Goal: Navigation & Orientation: Find specific page/section

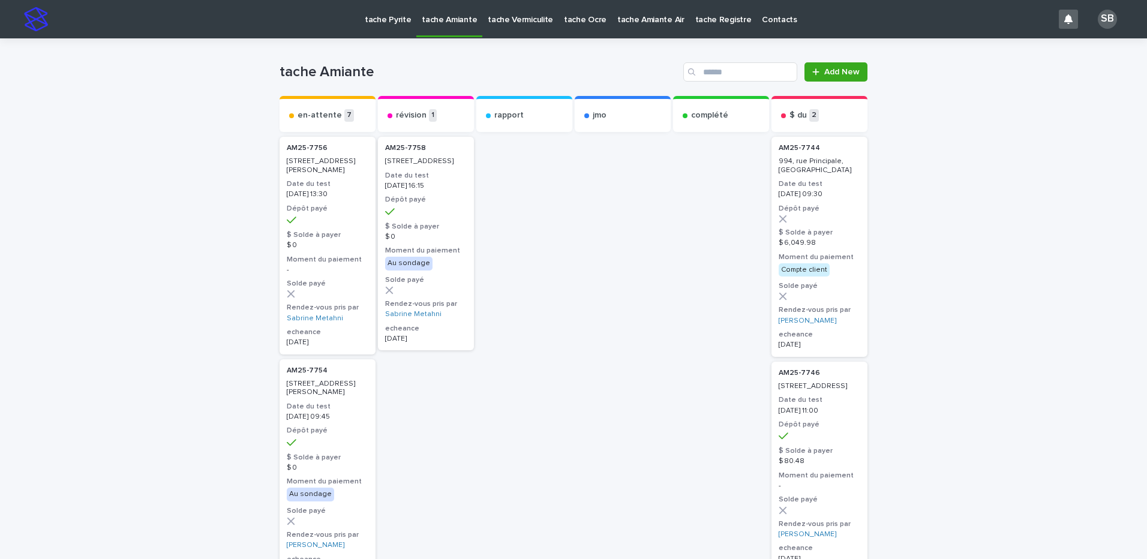
click at [532, 19] on p "tache Vermiculite" at bounding box center [520, 12] width 65 height 25
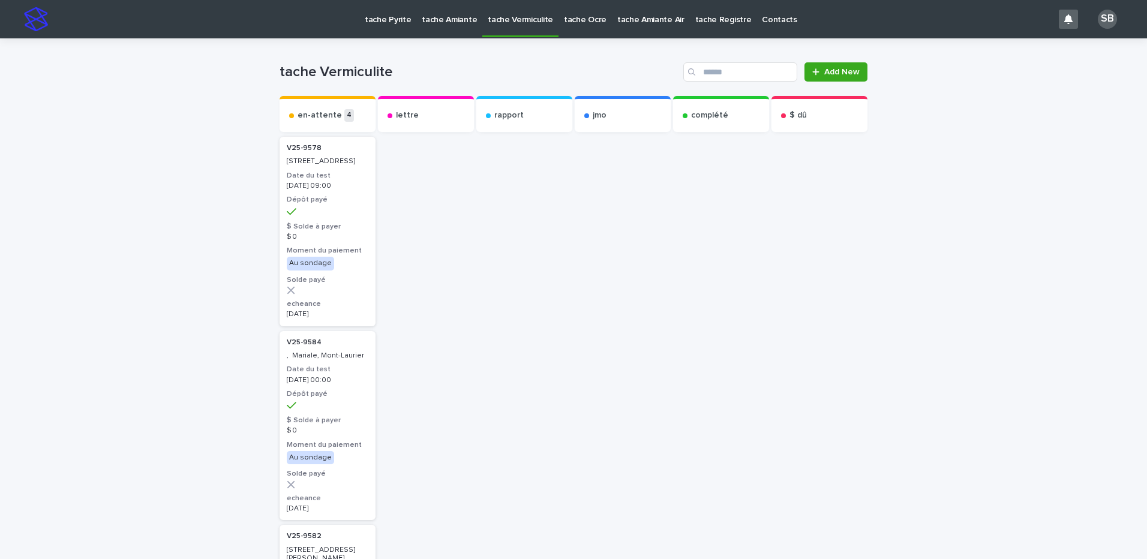
click at [383, 29] on link "tache Pyrite" at bounding box center [387, 18] width 57 height 37
